Goal: Information Seeking & Learning: Learn about a topic

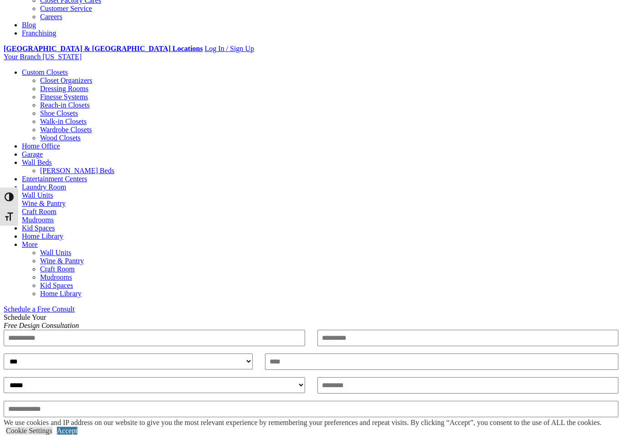
scroll to position [278, 0]
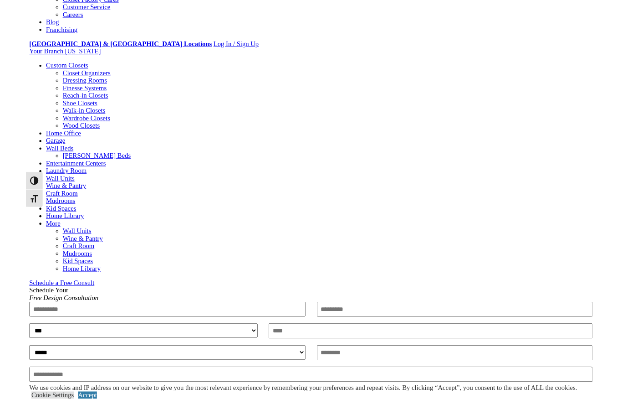
scroll to position [244, 0]
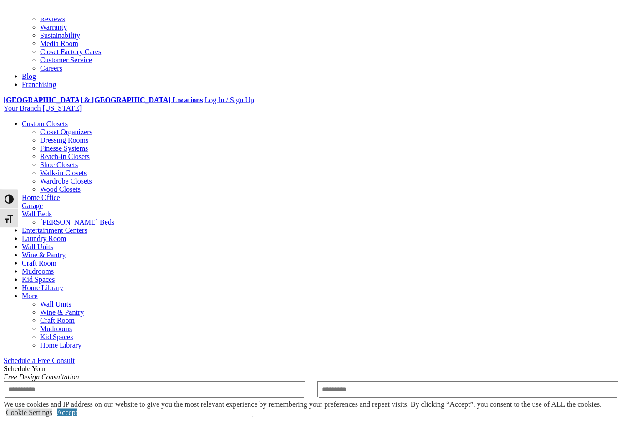
scroll to position [244, 0]
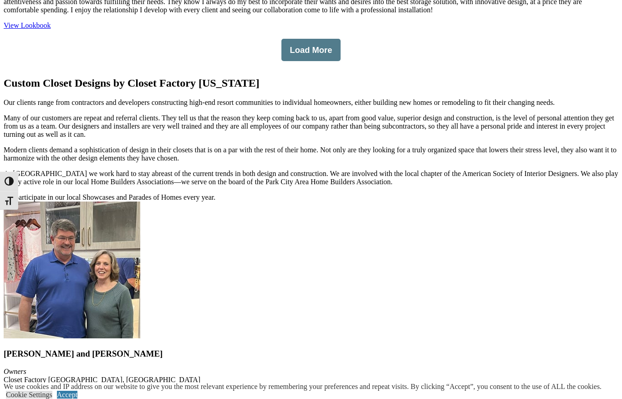
scroll to position [1709, 0]
